Goal: Task Accomplishment & Management: Use online tool/utility

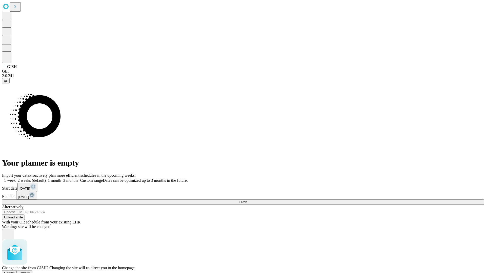
click at [31, 271] on span "Confirm" at bounding box center [25, 273] width 12 height 4
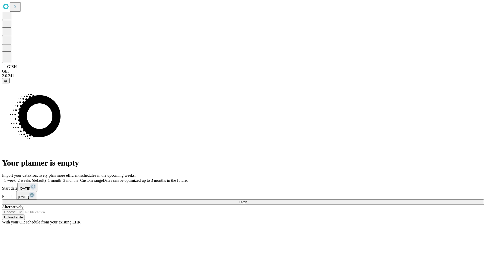
click at [16, 179] on label "1 week" at bounding box center [9, 181] width 14 height 4
click at [247, 201] on span "Fetch" at bounding box center [243, 203] width 8 height 4
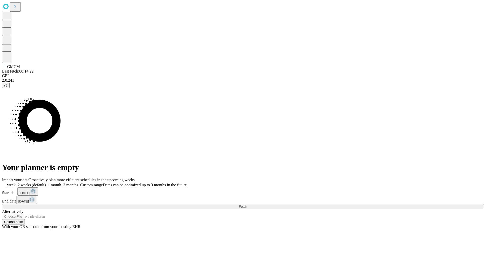
click at [16, 183] on label "1 week" at bounding box center [9, 185] width 14 height 4
click at [247, 205] on span "Fetch" at bounding box center [243, 207] width 8 height 4
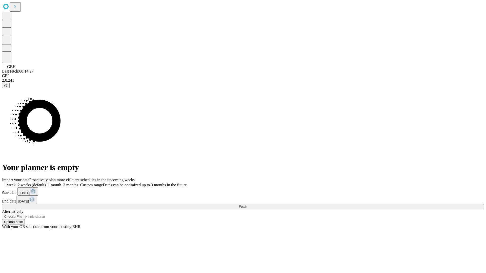
click at [16, 183] on label "1 week" at bounding box center [9, 185] width 14 height 4
click at [247, 205] on span "Fetch" at bounding box center [243, 207] width 8 height 4
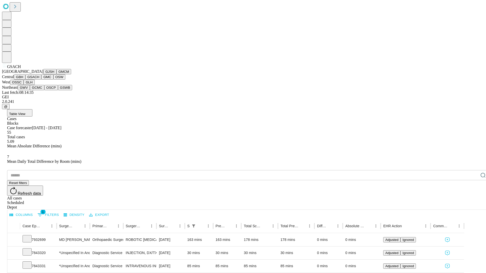
click at [41, 80] on button "GMC" at bounding box center [47, 76] width 12 height 5
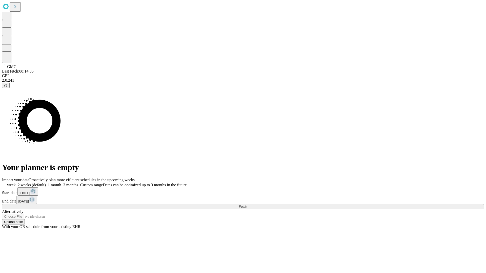
click at [16, 183] on label "1 week" at bounding box center [9, 185] width 14 height 4
click at [247, 205] on span "Fetch" at bounding box center [243, 207] width 8 height 4
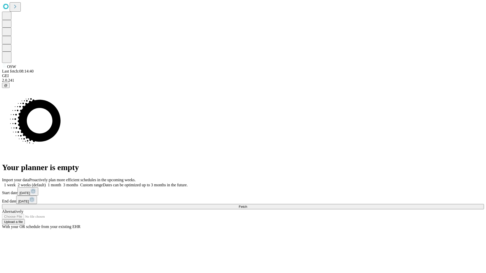
click at [16, 183] on label "1 week" at bounding box center [9, 185] width 14 height 4
click at [247, 205] on span "Fetch" at bounding box center [243, 207] width 8 height 4
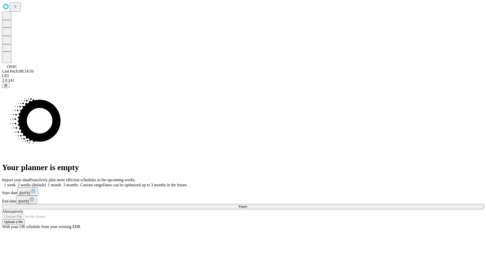
click at [16, 183] on label "1 week" at bounding box center [9, 185] width 14 height 4
click at [247, 205] on span "Fetch" at bounding box center [243, 207] width 8 height 4
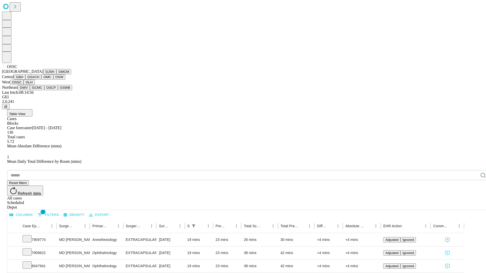
click at [34, 85] on button "GLH" at bounding box center [29, 82] width 11 height 5
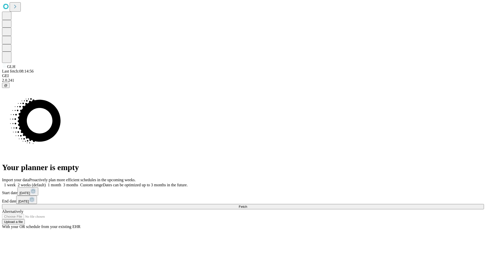
click at [16, 183] on label "1 week" at bounding box center [9, 185] width 14 height 4
click at [247, 205] on span "Fetch" at bounding box center [243, 207] width 8 height 4
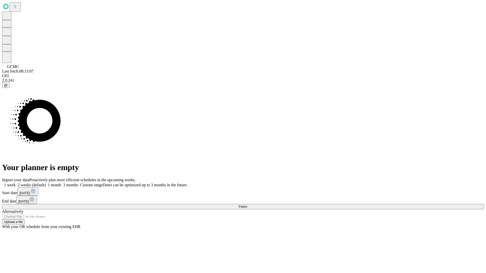
click at [16, 183] on label "1 week" at bounding box center [9, 185] width 14 height 4
click at [247, 205] on span "Fetch" at bounding box center [243, 207] width 8 height 4
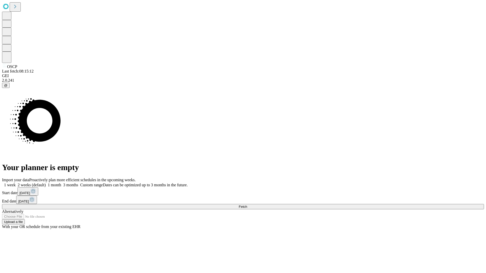
click at [16, 183] on label "1 week" at bounding box center [9, 185] width 14 height 4
click at [247, 205] on span "Fetch" at bounding box center [243, 207] width 8 height 4
